Goal: Check status: Check status

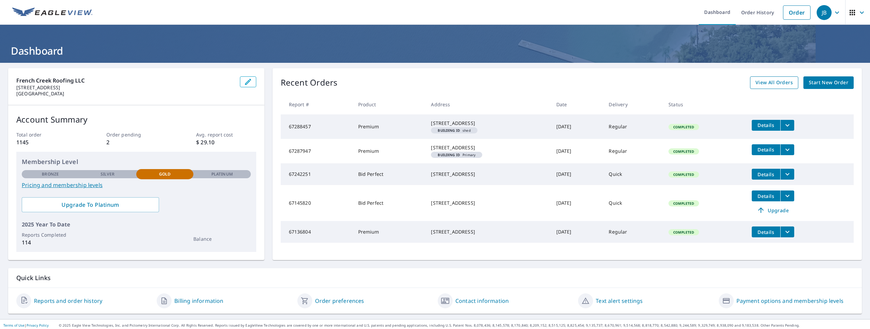
click at [454, 83] on span "View All Orders" at bounding box center [773, 82] width 37 height 8
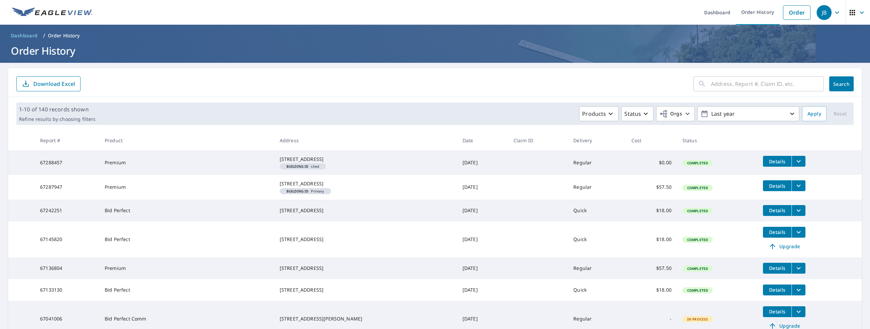
click at [454, 85] on input "text" at bounding box center [767, 83] width 113 height 19
type input "[GEOGRAPHIC_DATA]"
click button "Search" at bounding box center [841, 83] width 24 height 15
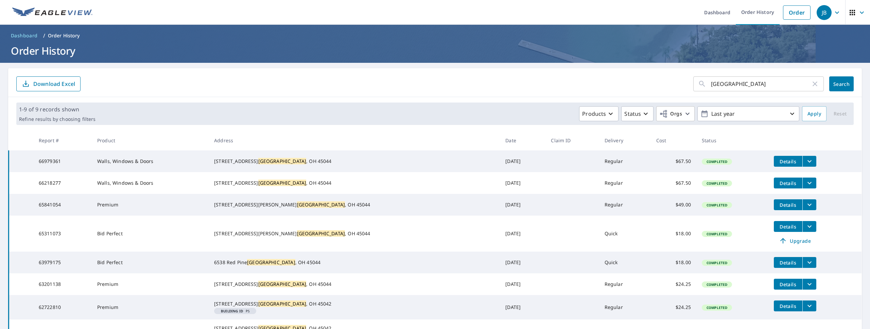
click at [454, 163] on span "Details" at bounding box center [788, 161] width 20 height 6
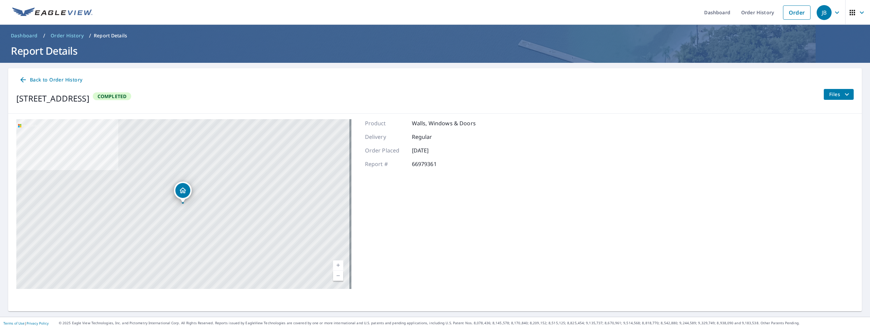
click at [454, 92] on span "Files" at bounding box center [840, 94] width 22 height 8
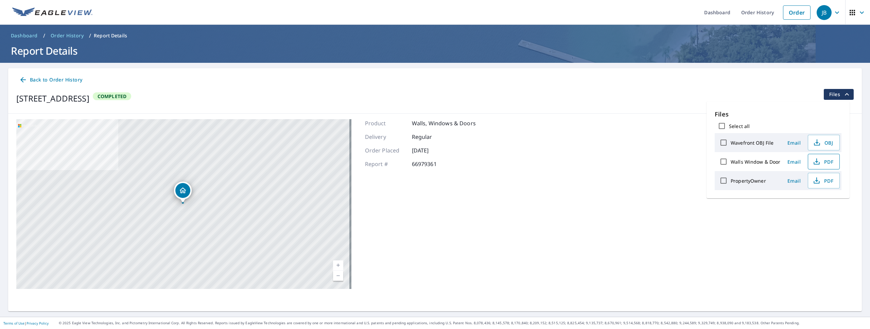
click at [454, 161] on icon "button" at bounding box center [816, 162] width 8 height 8
